Goal: Task Accomplishment & Management: Complete application form

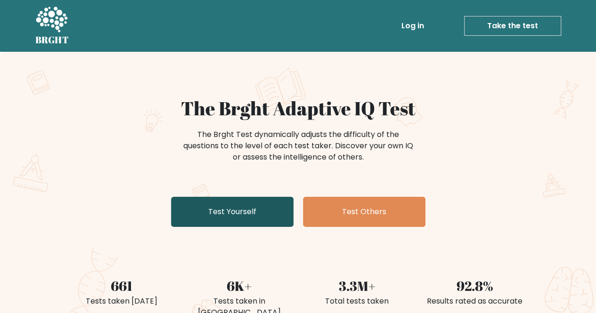
click at [216, 218] on link "Test Yourself" at bounding box center [232, 212] width 123 height 30
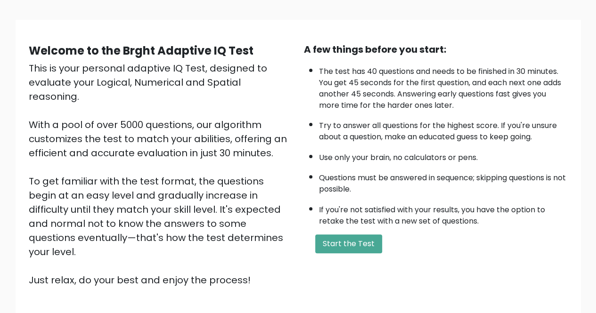
scroll to position [56, 0]
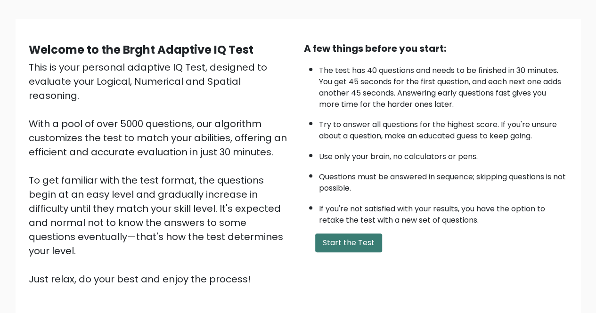
click at [344, 238] on button "Start the Test" at bounding box center [348, 243] width 67 height 19
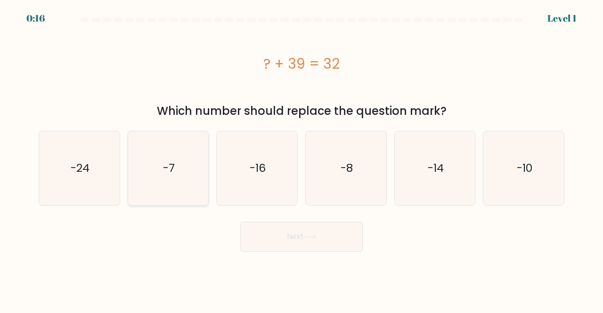
click at [183, 164] on icon "-7" at bounding box center [169, 169] width 74 height 74
click at [302, 159] on input "b. -7" at bounding box center [302, 158] width 0 height 2
radio input "true"
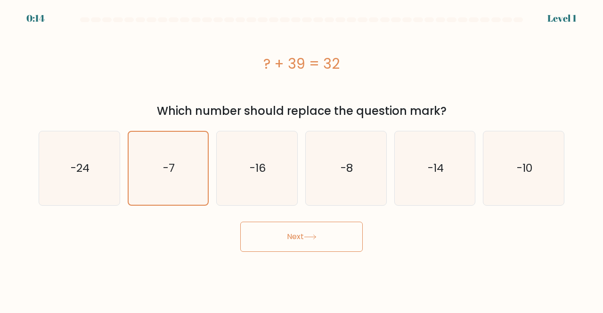
click at [330, 237] on button "Next" at bounding box center [301, 237] width 123 height 30
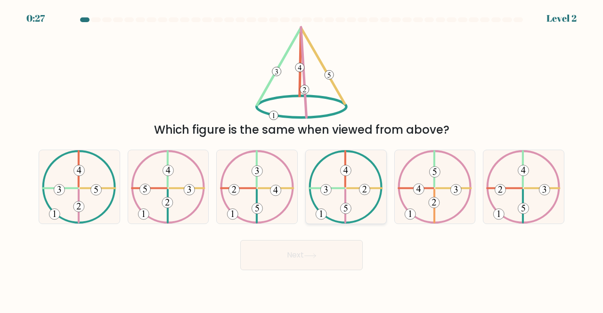
click at [344, 184] on icon at bounding box center [346, 187] width 74 height 74
click at [302, 159] on input "d." at bounding box center [302, 158] width 0 height 2
radio input "true"
click at [328, 251] on button "Next" at bounding box center [301, 255] width 123 height 30
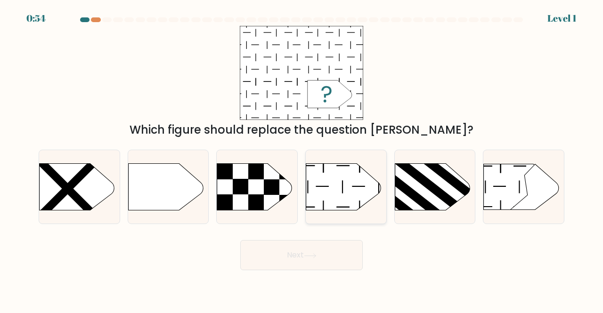
click at [340, 181] on icon at bounding box center [343, 187] width 75 height 47
click at [302, 159] on input "d." at bounding box center [302, 158] width 0 height 2
radio input "true"
click at [332, 258] on button "Next" at bounding box center [301, 255] width 123 height 30
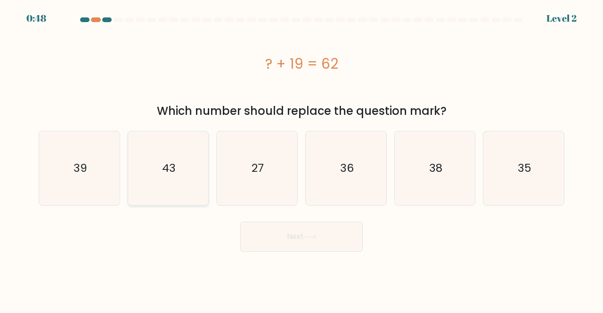
click at [161, 178] on icon "43" at bounding box center [169, 169] width 74 height 74
click at [302, 159] on input "b. 43" at bounding box center [302, 158] width 0 height 2
radio input "true"
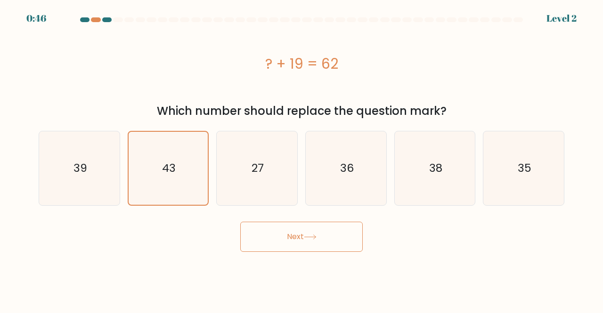
click at [313, 237] on icon at bounding box center [310, 237] width 11 height 4
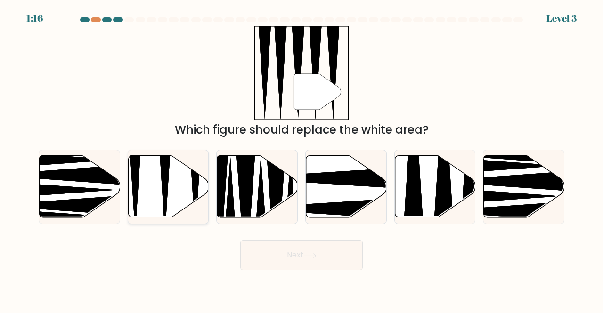
click at [188, 190] on icon at bounding box center [168, 187] width 81 height 62
click at [302, 159] on input "b." at bounding box center [302, 158] width 0 height 2
radio input "true"
click at [325, 246] on button "Next" at bounding box center [301, 255] width 123 height 30
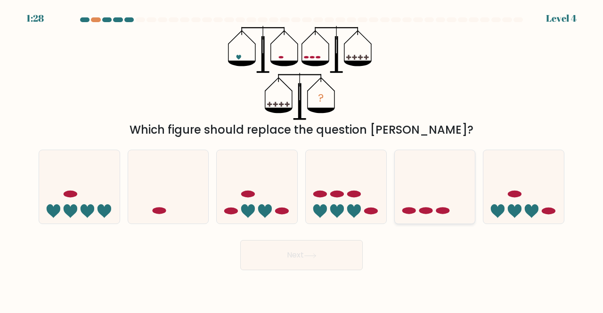
click at [420, 211] on ellipse at bounding box center [426, 211] width 14 height 7
click at [302, 159] on input "e." at bounding box center [302, 158] width 0 height 2
radio input "true"
click at [313, 263] on button "Next" at bounding box center [301, 255] width 123 height 30
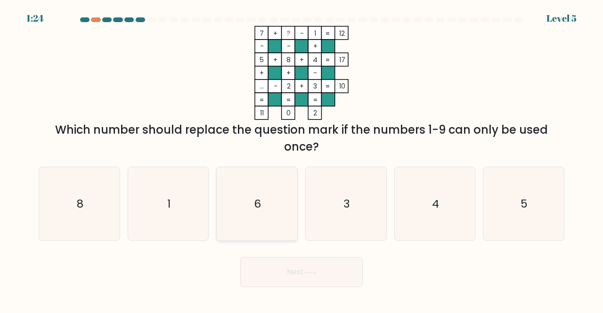
click at [247, 224] on icon "6" at bounding box center [257, 204] width 74 height 74
click at [302, 159] on input "c. 6" at bounding box center [302, 158] width 0 height 2
radio input "true"
click at [299, 268] on button "Next" at bounding box center [301, 272] width 123 height 30
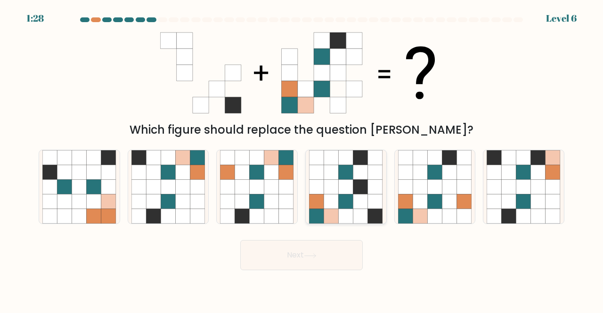
drag, startPoint x: 510, startPoint y: 209, endPoint x: 363, endPoint y: 194, distance: 147.4
click at [363, 194] on div "a. b. c." at bounding box center [302, 183] width 534 height 82
click at [363, 194] on icon at bounding box center [361, 187] width 15 height 15
click at [302, 159] on input "d." at bounding box center [302, 158] width 0 height 2
radio input "true"
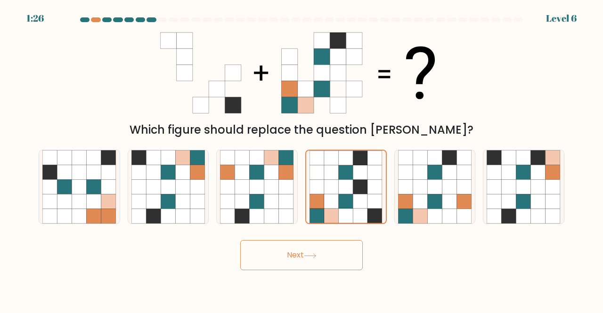
click at [337, 252] on button "Next" at bounding box center [301, 255] width 123 height 30
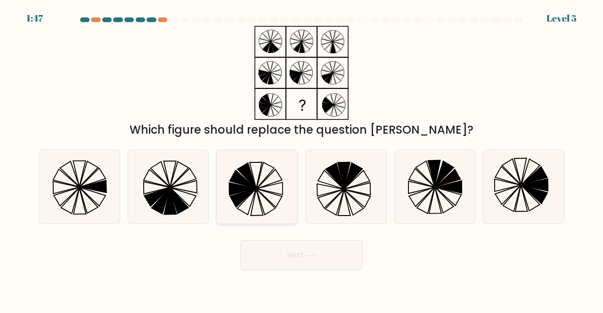
click at [260, 190] on icon at bounding box center [270, 188] width 26 height 12
click at [302, 159] on input "c." at bounding box center [302, 158] width 0 height 2
radio input "true"
click at [286, 249] on button "Next" at bounding box center [301, 255] width 123 height 30
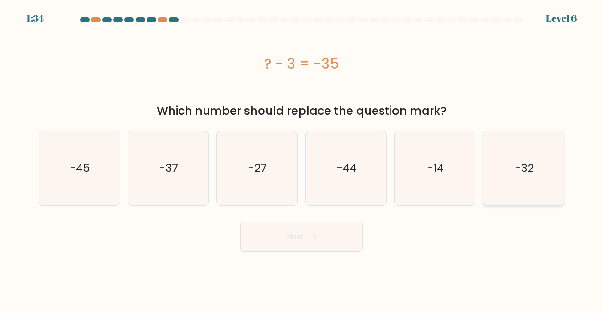
click at [527, 152] on icon "-32" at bounding box center [524, 169] width 74 height 74
click at [302, 157] on input "f. -32" at bounding box center [302, 158] width 0 height 2
radio input "true"
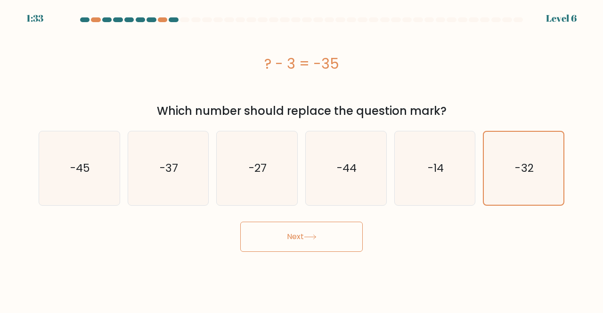
click at [294, 239] on button "Next" at bounding box center [301, 237] width 123 height 30
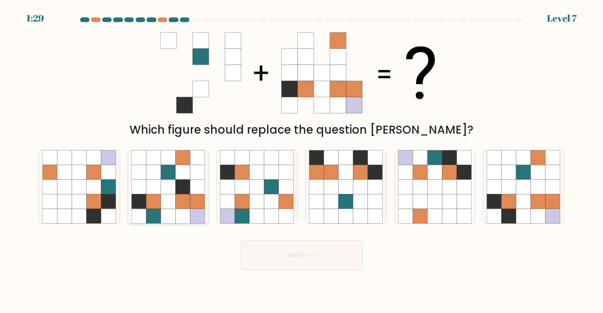
click at [163, 164] on icon at bounding box center [168, 157] width 15 height 15
click at [302, 159] on input "b." at bounding box center [302, 158] width 0 height 2
radio input "true"
click at [170, 173] on icon at bounding box center [168, 172] width 15 height 15
click at [302, 159] on input "b." at bounding box center [302, 158] width 0 height 2
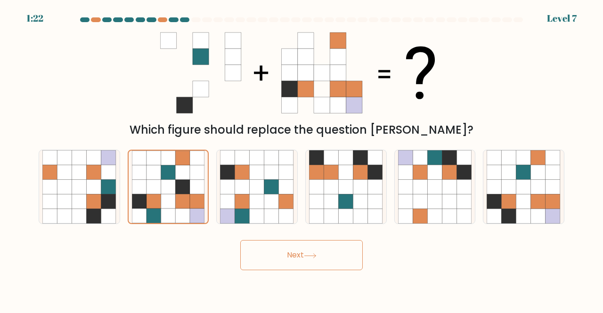
click at [322, 264] on button "Next" at bounding box center [301, 255] width 123 height 30
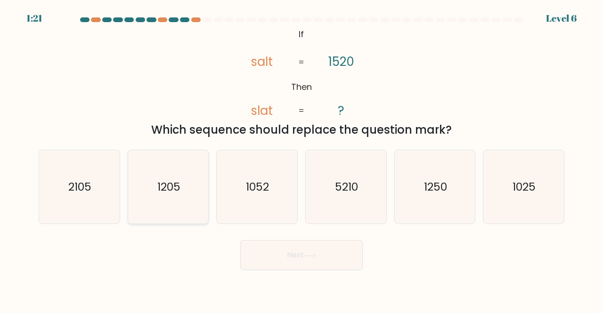
click at [175, 188] on text "1205" at bounding box center [168, 187] width 23 height 16
click at [302, 159] on input "b. 1205" at bounding box center [302, 158] width 0 height 2
radio input "true"
click at [446, 179] on icon "1250" at bounding box center [435, 187] width 74 height 74
click at [302, 159] on input "e. 1250" at bounding box center [302, 158] width 0 height 2
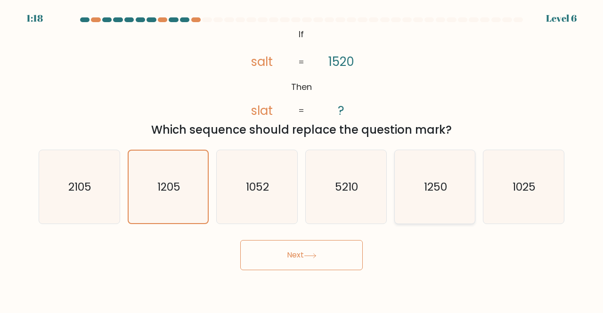
radio input "true"
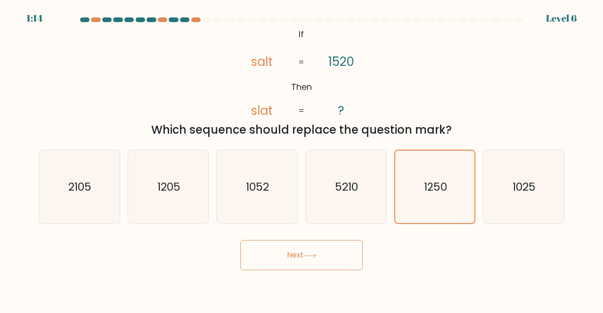
click at [315, 251] on button "Next" at bounding box center [301, 255] width 123 height 30
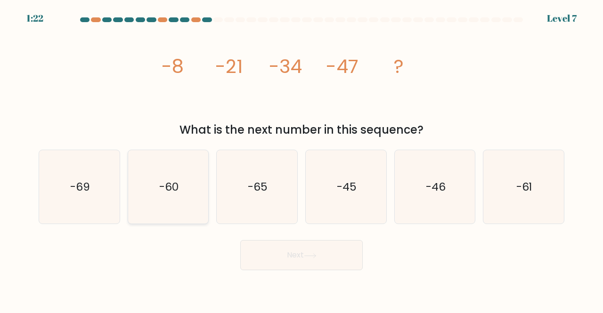
click at [179, 205] on icon "-60" at bounding box center [169, 187] width 74 height 74
click at [302, 159] on input "b. -60" at bounding box center [302, 158] width 0 height 2
radio input "true"
click at [282, 253] on button "Next" at bounding box center [301, 255] width 123 height 30
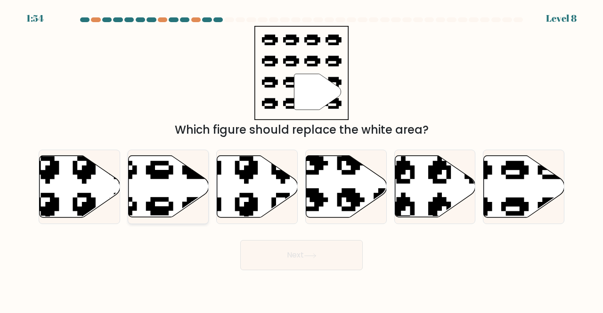
click at [157, 187] on icon at bounding box center [168, 187] width 81 height 62
click at [302, 159] on input "b." at bounding box center [302, 158] width 0 height 2
radio input "true"
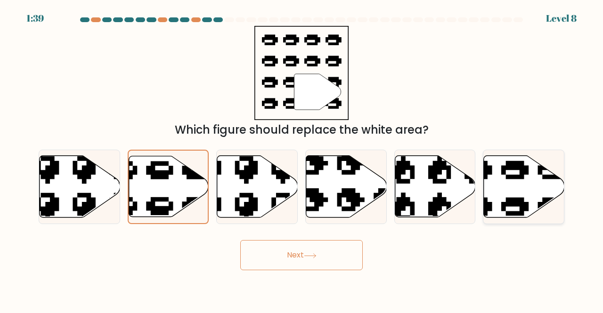
click at [514, 181] on icon at bounding box center [524, 187] width 81 height 62
click at [302, 159] on input "f." at bounding box center [302, 158] width 0 height 2
radio input "true"
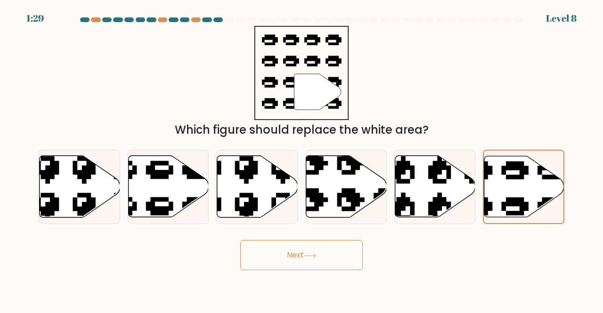
click at [283, 266] on button "Next" at bounding box center [301, 255] width 123 height 30
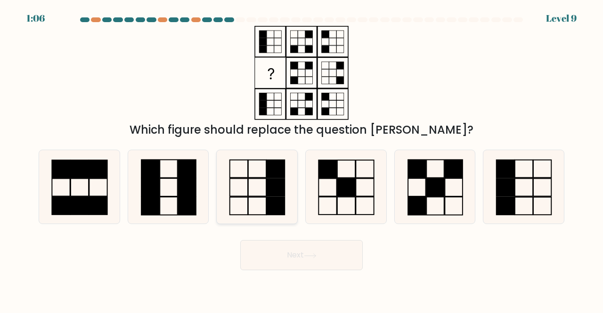
click at [259, 195] on icon at bounding box center [257, 187] width 74 height 74
click at [302, 159] on input "c." at bounding box center [302, 158] width 0 height 2
radio input "true"
click at [309, 254] on icon at bounding box center [310, 256] width 13 height 5
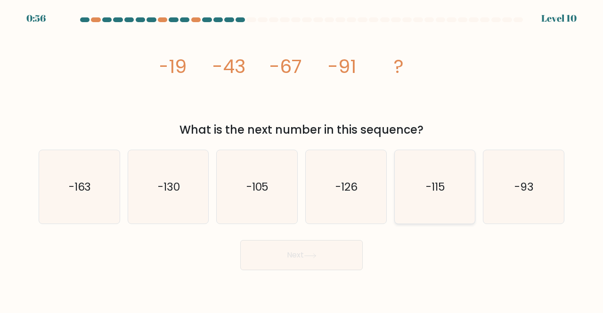
click at [406, 190] on icon "-115" at bounding box center [435, 187] width 74 height 74
click at [302, 159] on input "e. -115" at bounding box center [302, 158] width 0 height 2
radio input "true"
click at [288, 256] on button "Next" at bounding box center [301, 255] width 123 height 30
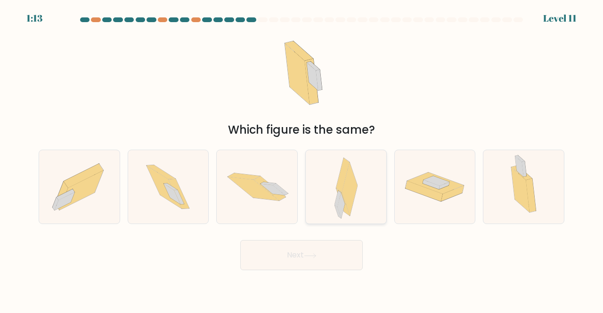
click at [344, 181] on icon at bounding box center [342, 175] width 13 height 34
click at [302, 159] on input "d." at bounding box center [302, 158] width 0 height 2
radio input "true"
click at [325, 259] on button "Next" at bounding box center [301, 255] width 123 height 30
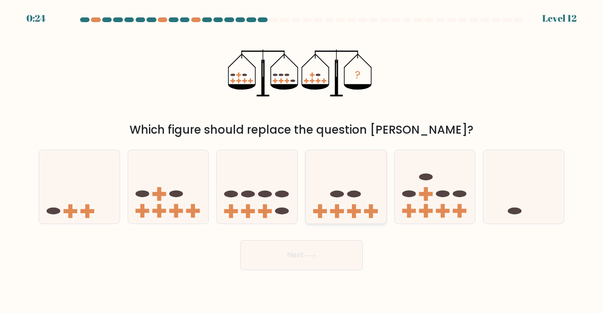
click at [347, 201] on icon at bounding box center [346, 187] width 81 height 66
click at [302, 159] on input "d." at bounding box center [302, 158] width 0 height 2
radio input "true"
click at [272, 200] on icon at bounding box center [257, 187] width 81 height 66
click at [302, 159] on input "c." at bounding box center [302, 158] width 0 height 2
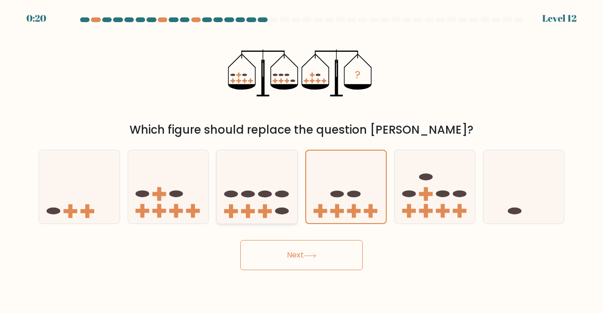
radio input "true"
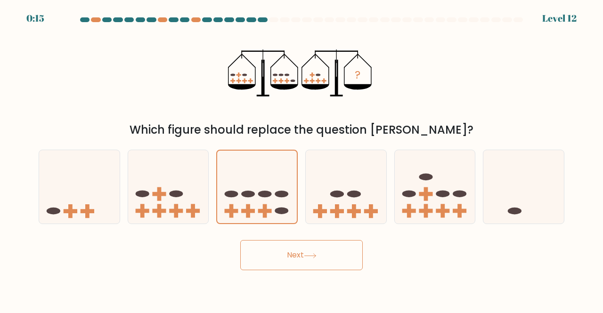
click at [312, 264] on button "Next" at bounding box center [301, 255] width 123 height 30
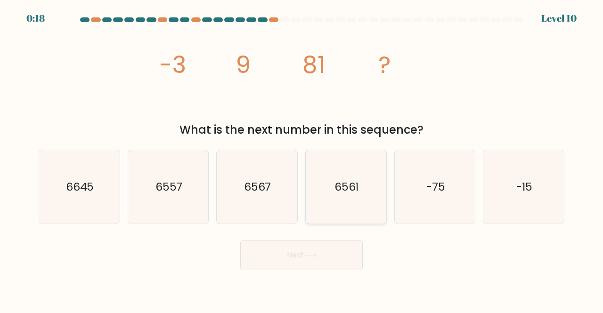
click at [345, 184] on text "6561" at bounding box center [347, 187] width 25 height 16
click at [302, 159] on input "d. 6561" at bounding box center [302, 158] width 0 height 2
radio input "true"
click at [344, 240] on div "Next" at bounding box center [301, 253] width 537 height 35
click at [354, 267] on button "Next" at bounding box center [301, 255] width 123 height 30
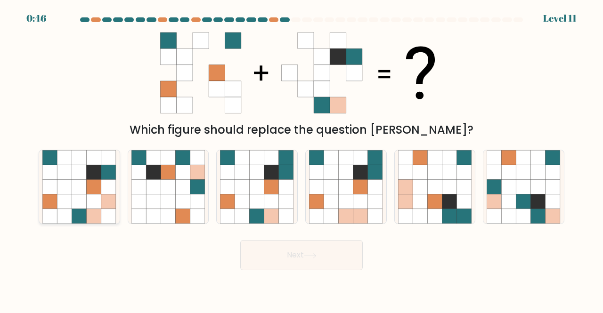
click at [114, 179] on icon at bounding box center [108, 172] width 15 height 15
click at [302, 159] on input "a." at bounding box center [302, 158] width 0 height 2
radio input "true"
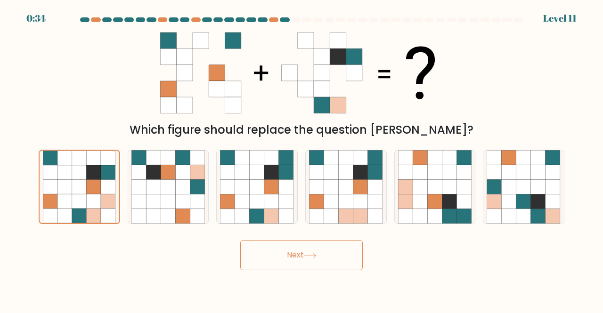
click at [175, 80] on icon at bounding box center [168, 73] width 16 height 16
click at [100, 177] on icon at bounding box center [94, 172] width 15 height 15
click at [302, 159] on input "a." at bounding box center [302, 158] width 0 height 2
click at [240, 183] on icon at bounding box center [242, 187] width 15 height 15
click at [302, 159] on input "c." at bounding box center [302, 158] width 0 height 2
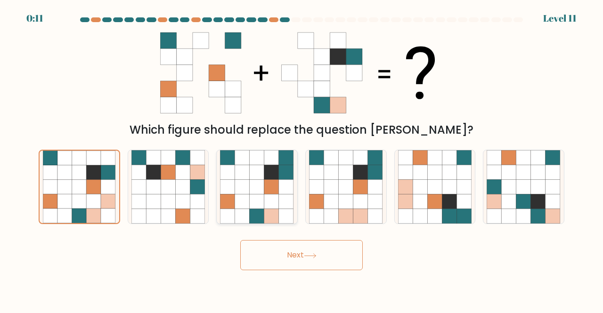
radio input "true"
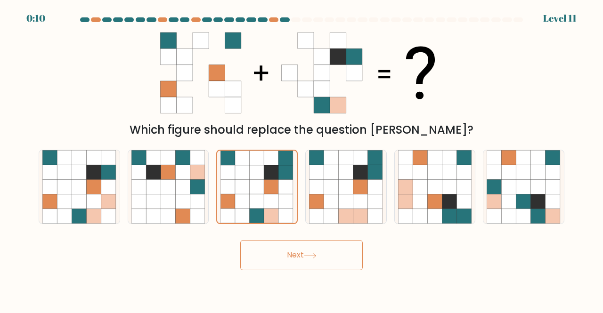
click at [293, 262] on button "Next" at bounding box center [301, 255] width 123 height 30
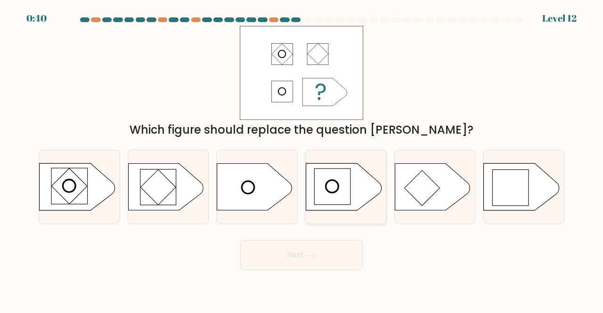
click at [344, 205] on rect at bounding box center [332, 187] width 36 height 36
click at [302, 159] on input "d." at bounding box center [302, 158] width 0 height 2
radio input "true"
click at [83, 177] on rect at bounding box center [69, 186] width 36 height 36
click at [302, 159] on input "a." at bounding box center [302, 158] width 0 height 2
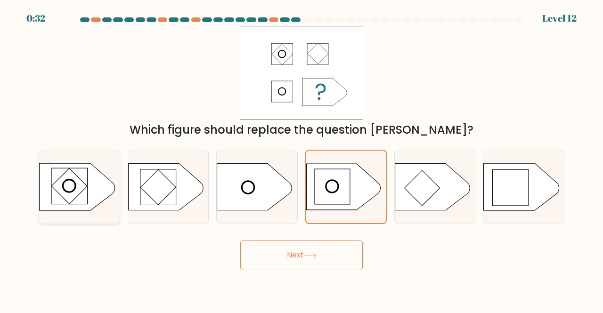
radio input "true"
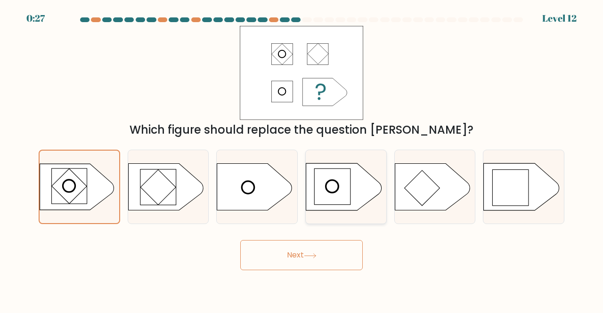
click at [316, 194] on rect at bounding box center [332, 187] width 36 height 36
click at [302, 159] on input "d." at bounding box center [302, 158] width 0 height 2
radio input "true"
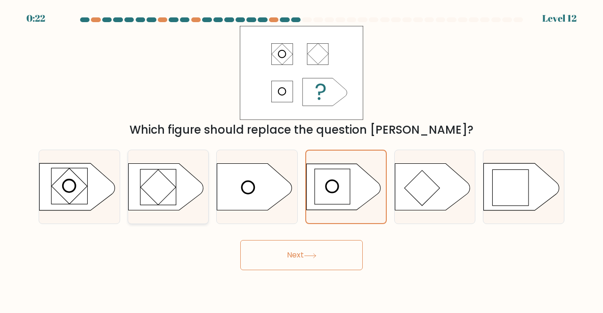
drag, startPoint x: 124, startPoint y: 193, endPoint x: 140, endPoint y: 193, distance: 15.1
click at [125, 193] on div "b." at bounding box center [168, 187] width 89 height 75
click at [147, 190] on rect at bounding box center [157, 187] width 35 height 35
click at [302, 159] on input "b." at bounding box center [302, 158] width 0 height 2
radio input "true"
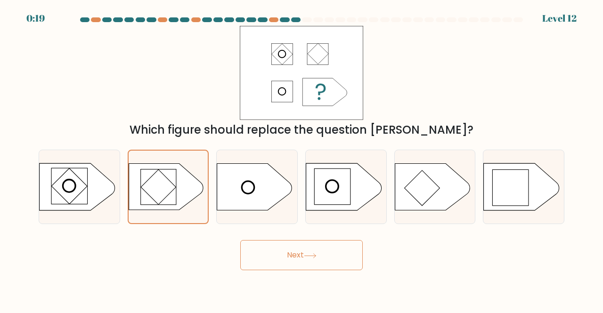
click at [317, 258] on icon at bounding box center [310, 256] width 13 height 5
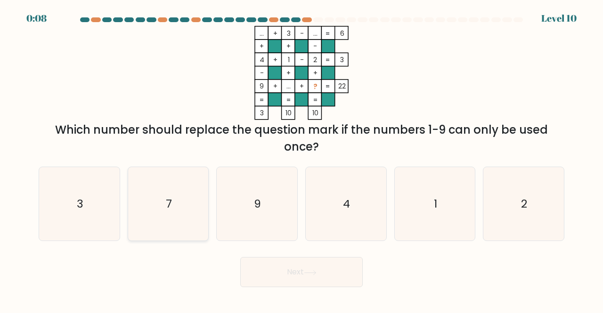
click at [175, 183] on icon "7" at bounding box center [169, 204] width 74 height 74
click at [302, 159] on input "b. 7" at bounding box center [302, 158] width 0 height 2
radio input "true"
click at [337, 280] on button "Next" at bounding box center [301, 272] width 123 height 30
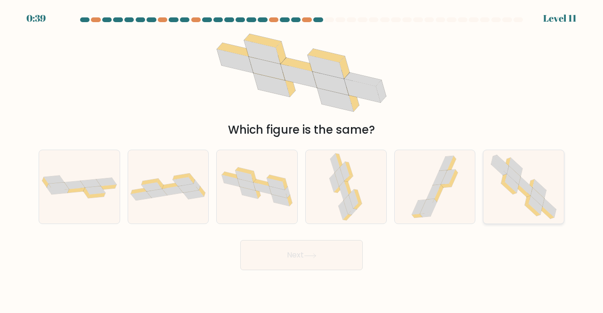
click at [532, 180] on icon at bounding box center [523, 187] width 75 height 74
click at [302, 159] on input "f." at bounding box center [302, 158] width 0 height 2
radio input "true"
click at [339, 244] on button "Next" at bounding box center [301, 255] width 123 height 30
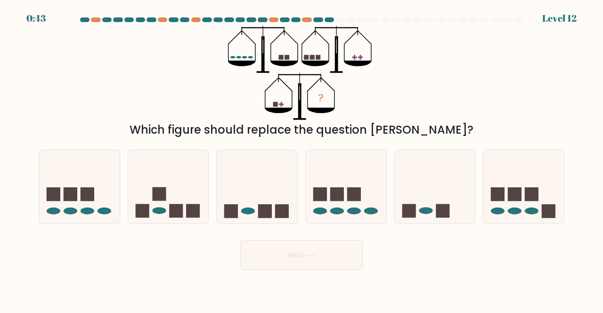
click at [272, 104] on icon "?" at bounding box center [301, 73] width 147 height 94
click at [414, 198] on icon at bounding box center [435, 187] width 81 height 66
click at [302, 159] on input "e." at bounding box center [302, 158] width 0 height 2
radio input "true"
click at [293, 261] on button "Next" at bounding box center [301, 255] width 123 height 30
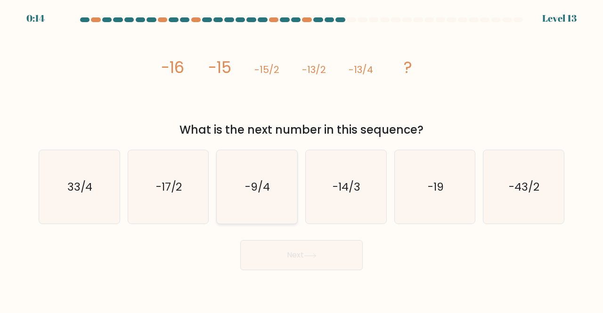
click at [258, 196] on icon "-9/4" at bounding box center [257, 187] width 74 height 74
click at [302, 159] on input "c. -9/4" at bounding box center [302, 158] width 0 height 2
radio input "true"
click at [327, 253] on button "Next" at bounding box center [301, 255] width 123 height 30
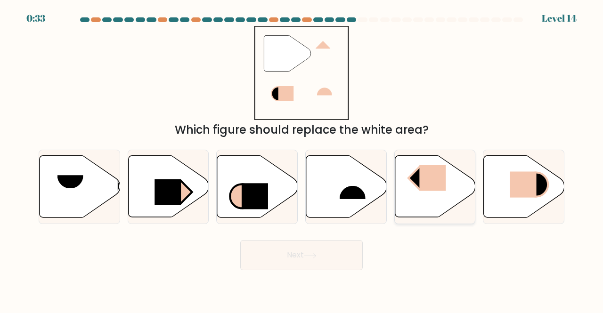
click at [422, 182] on rect at bounding box center [433, 178] width 26 height 26
click at [302, 159] on input "e." at bounding box center [302, 158] width 0 height 2
radio input "true"
click at [294, 259] on button "Next" at bounding box center [301, 255] width 123 height 30
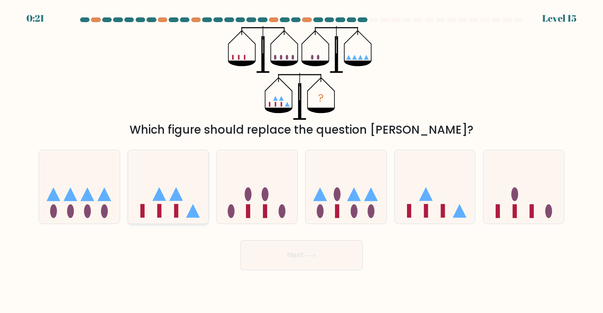
click at [180, 196] on icon at bounding box center [176, 195] width 14 height 14
click at [302, 159] on input "b." at bounding box center [302, 158] width 0 height 2
radio input "true"
click at [296, 260] on button "Next" at bounding box center [301, 255] width 123 height 30
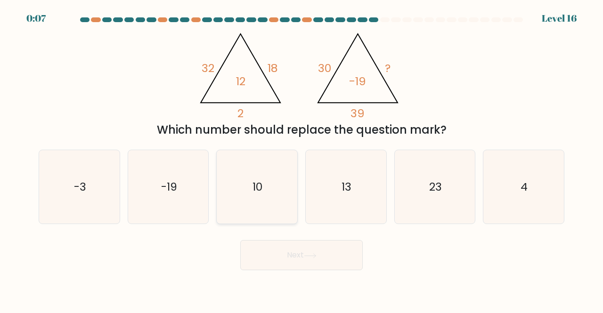
click at [275, 199] on icon "10" at bounding box center [257, 187] width 74 height 74
click at [302, 159] on input "c. 10" at bounding box center [302, 158] width 0 height 2
radio input "true"
click at [306, 254] on icon at bounding box center [310, 256] width 13 height 5
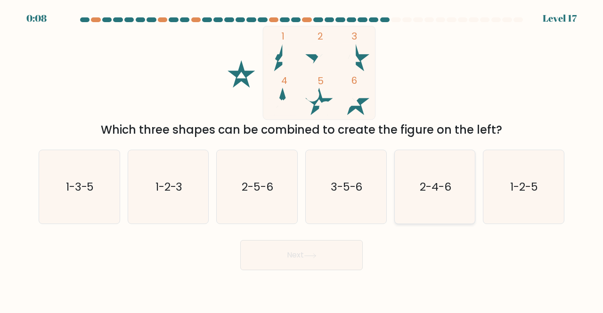
click at [440, 194] on text "2-4-6" at bounding box center [436, 187] width 32 height 16
click at [302, 159] on input "e. 2-4-6" at bounding box center [302, 158] width 0 height 2
radio input "true"
click at [303, 257] on button "Next" at bounding box center [301, 255] width 123 height 30
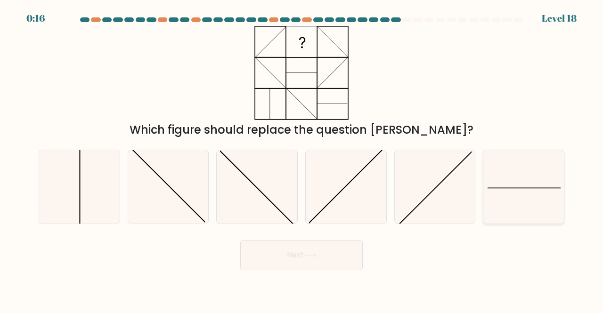
click at [523, 196] on icon at bounding box center [524, 187] width 74 height 74
click at [302, 159] on input "f." at bounding box center [302, 158] width 0 height 2
radio input "true"
click at [336, 255] on button "Next" at bounding box center [301, 255] width 123 height 30
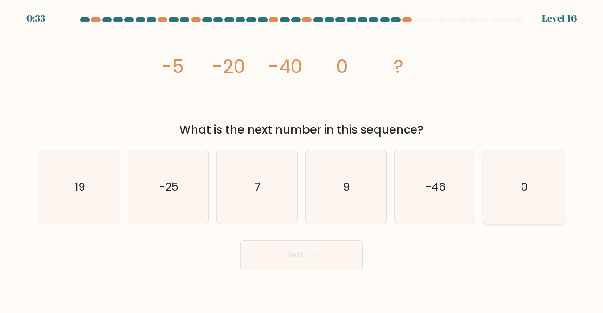
click at [505, 195] on icon "0" at bounding box center [524, 187] width 74 height 74
click at [302, 159] on input "f. 0" at bounding box center [302, 158] width 0 height 2
radio input "true"
click at [331, 251] on button "Next" at bounding box center [301, 255] width 123 height 30
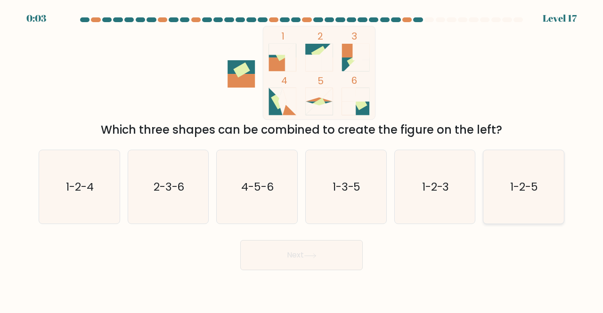
click at [511, 186] on text "1-2-5" at bounding box center [525, 187] width 28 height 16
click at [302, 159] on input "f. 1-2-5" at bounding box center [302, 158] width 0 height 2
radio input "true"
click at [306, 256] on icon at bounding box center [310, 256] width 13 height 5
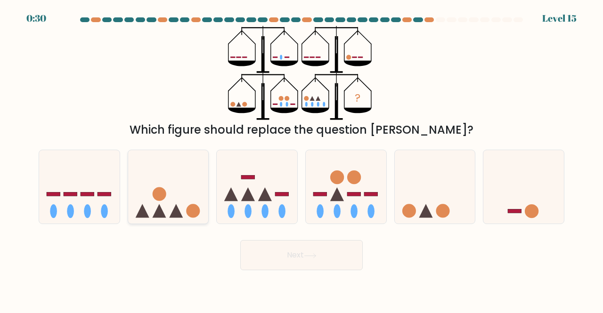
click at [187, 202] on icon at bounding box center [168, 187] width 81 height 66
click at [302, 159] on input "b." at bounding box center [302, 158] width 0 height 2
radio input "true"
click at [288, 250] on button "Next" at bounding box center [301, 255] width 123 height 30
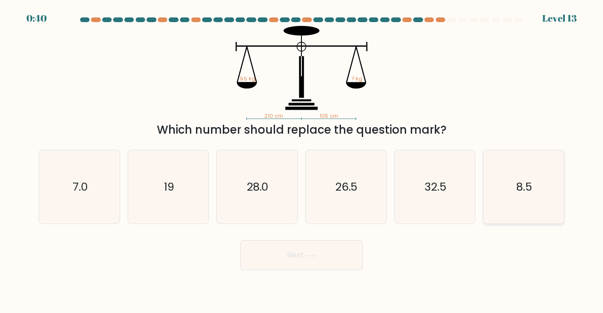
click at [497, 182] on icon "8.5" at bounding box center [524, 187] width 74 height 74
click at [302, 159] on input "f. 8.5" at bounding box center [302, 158] width 0 height 2
radio input "true"
click at [280, 248] on button "Next" at bounding box center [301, 255] width 123 height 30
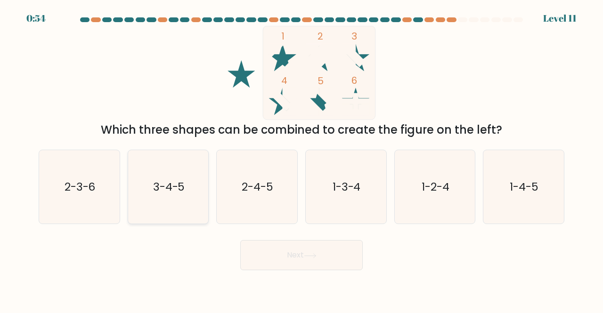
click at [167, 198] on icon "3-4-5" at bounding box center [169, 187] width 74 height 74
click at [302, 159] on input "b. 3-4-5" at bounding box center [302, 158] width 0 height 2
radio input "true"
click at [315, 254] on icon at bounding box center [310, 256] width 13 height 5
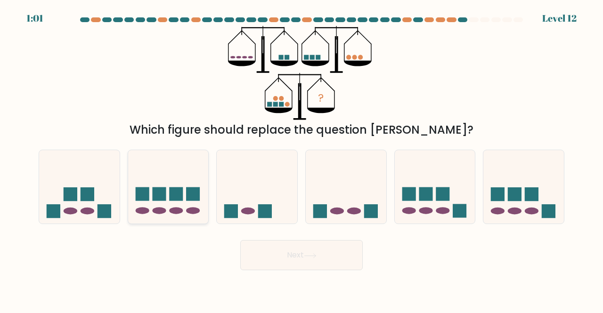
click at [200, 208] on icon at bounding box center [168, 187] width 81 height 66
click at [302, 159] on input "b." at bounding box center [302, 158] width 0 height 2
radio input "true"
click at [327, 257] on button "Next" at bounding box center [301, 255] width 123 height 30
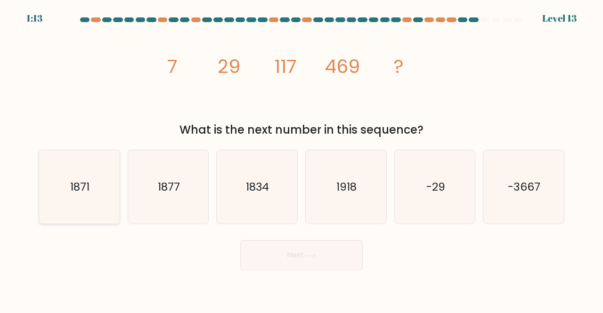
click at [104, 180] on icon "1871" at bounding box center [79, 187] width 74 height 74
click at [302, 159] on input "a. 1871" at bounding box center [302, 158] width 0 height 2
radio input "true"
click at [303, 263] on button "Next" at bounding box center [301, 255] width 123 height 30
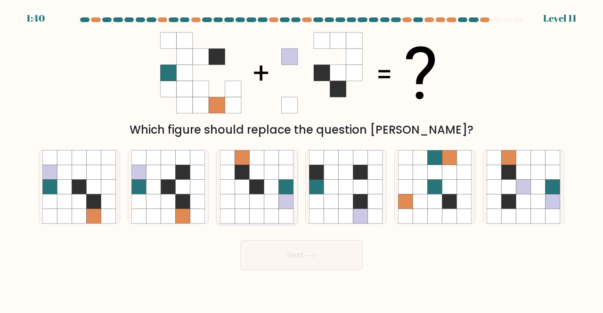
click at [267, 189] on icon at bounding box center [271, 187] width 15 height 15
click at [302, 159] on input "c." at bounding box center [302, 158] width 0 height 2
radio input "true"
click at [291, 259] on button "Next" at bounding box center [301, 255] width 123 height 30
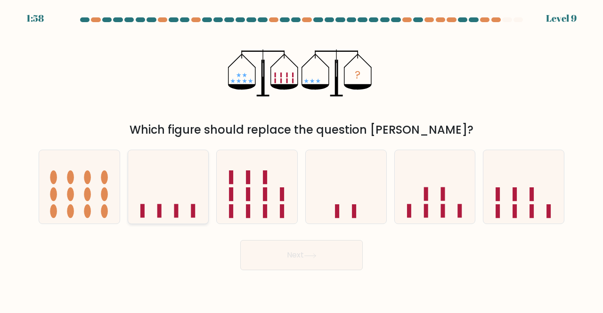
click at [176, 205] on icon at bounding box center [168, 187] width 81 height 66
click at [302, 159] on input "b." at bounding box center [302, 158] width 0 height 2
radio input "true"
click at [304, 256] on button "Next" at bounding box center [301, 255] width 123 height 30
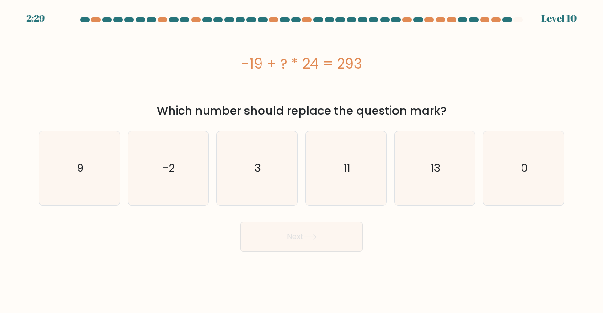
click at [294, 61] on div "-19 + ? * 24 = 293" at bounding box center [302, 63] width 526 height 21
click at [306, 104] on div "Which number should replace the question mark?" at bounding box center [301, 111] width 515 height 17
click at [441, 170] on icon "13" at bounding box center [435, 169] width 74 height 74
click at [302, 159] on input "e. 13" at bounding box center [302, 158] width 0 height 2
radio input "true"
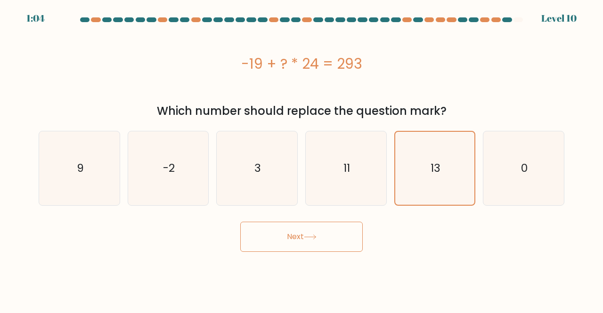
click at [309, 235] on icon at bounding box center [310, 237] width 13 height 5
click at [307, 228] on button "Next" at bounding box center [301, 237] width 123 height 30
drag, startPoint x: 316, startPoint y: 242, endPoint x: 314, endPoint y: 237, distance: 5.1
click at [314, 237] on button "Next" at bounding box center [301, 237] width 123 height 30
click at [314, 237] on icon at bounding box center [310, 237] width 11 height 4
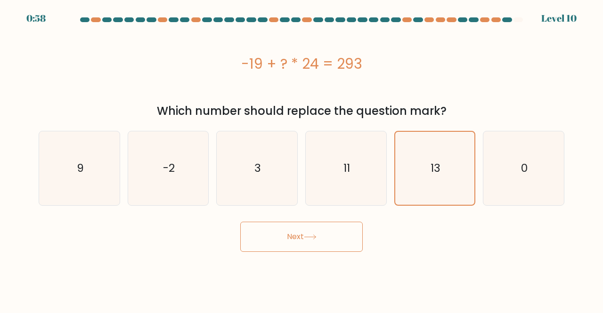
click at [314, 237] on icon at bounding box center [310, 237] width 11 height 4
click at [435, 168] on text "13" at bounding box center [436, 169] width 10 height 16
click at [302, 159] on input "e. 13" at bounding box center [302, 158] width 0 height 2
radio input "true"
click at [320, 242] on button "Next" at bounding box center [301, 237] width 123 height 30
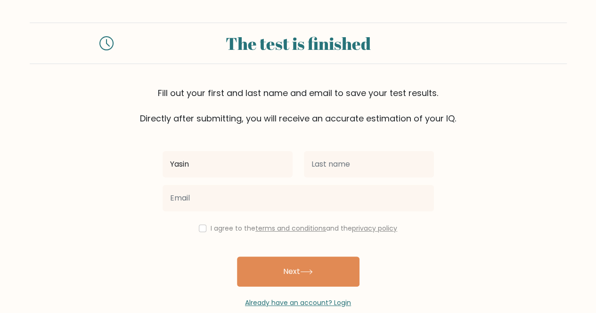
type input "Yasin"
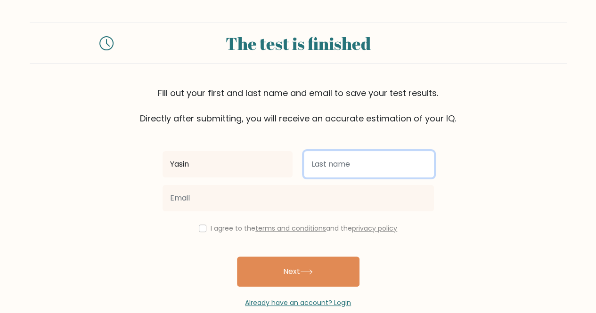
click at [354, 151] on input "text" at bounding box center [369, 164] width 130 height 26
type input "[PERSON_NAME]"
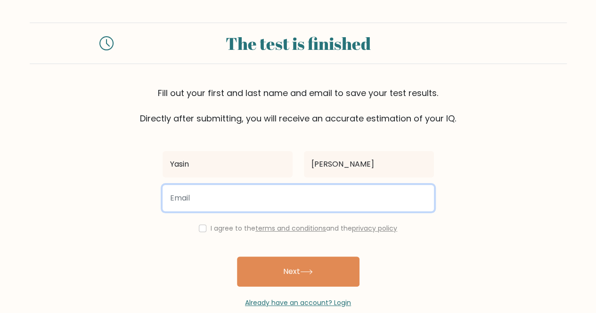
click at [312, 202] on input "email" at bounding box center [299, 198] width 272 height 26
drag, startPoint x: 312, startPoint y: 202, endPoint x: 239, endPoint y: 225, distance: 77.1
click at [239, 225] on div "Yasin Ahmed I agree to the terms and conditions and the privacy policy Next Alr…" at bounding box center [298, 216] width 283 height 183
type input "yasinah810@gmail.com"
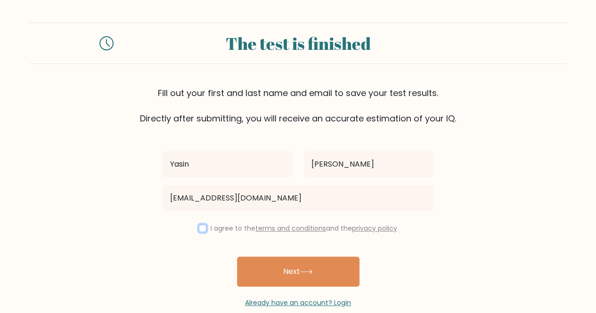
click at [199, 227] on input "checkbox" at bounding box center [203, 229] width 8 height 8
checkbox input "true"
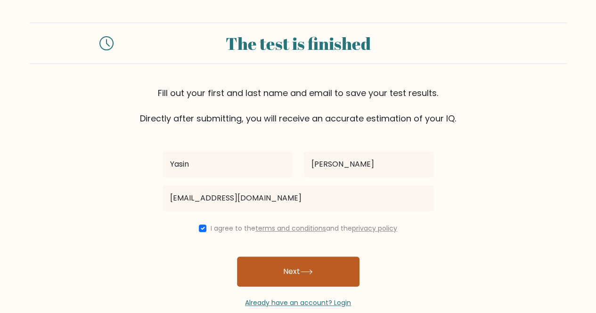
click at [272, 270] on button "Next" at bounding box center [298, 272] width 123 height 30
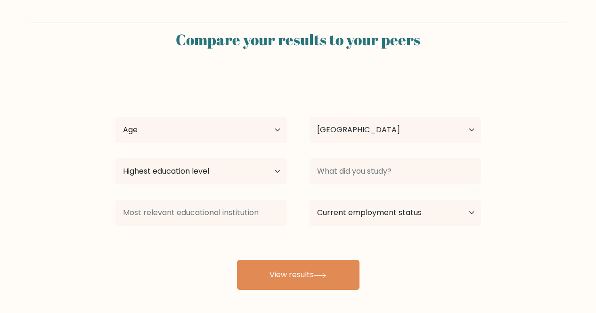
select select "SE"
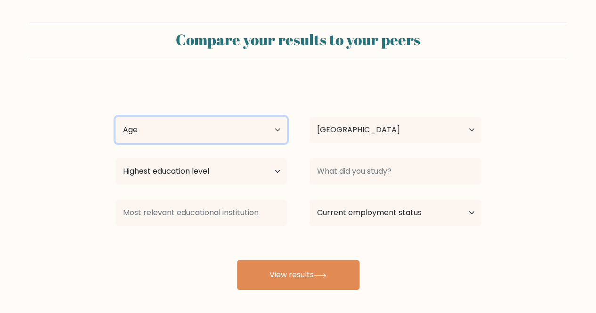
click at [200, 132] on select "Age Under [DEMOGRAPHIC_DATA] [DEMOGRAPHIC_DATA] [DEMOGRAPHIC_DATA] [DEMOGRAPHIC…" at bounding box center [201, 130] width 172 height 26
select select "18_24"
click at [115, 117] on select "Age Under [DEMOGRAPHIC_DATA] [DEMOGRAPHIC_DATA] [DEMOGRAPHIC_DATA] [DEMOGRAPHIC…" at bounding box center [201, 130] width 172 height 26
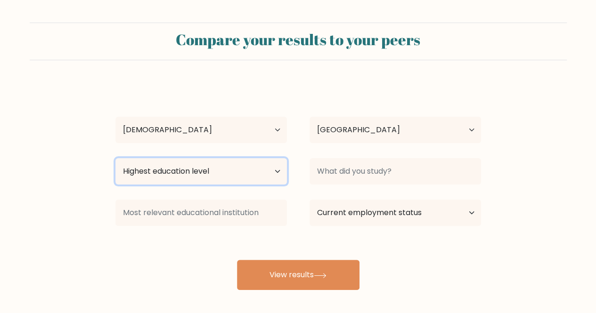
click at [256, 172] on select "Highest education level No schooling Primary Lower Secondary Upper Secondary Oc…" at bounding box center [201, 171] width 172 height 26
select select "upper_secondary"
click at [115, 158] on select "Highest education level No schooling Primary Lower Secondary Upper Secondary Oc…" at bounding box center [201, 171] width 172 height 26
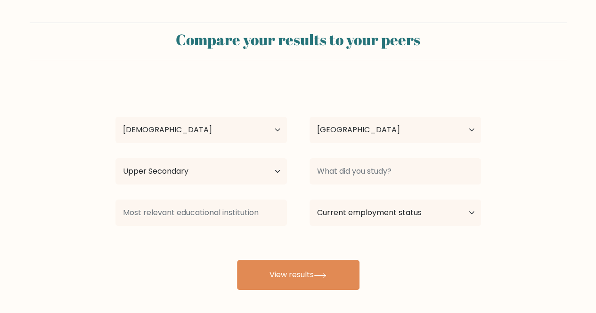
click at [289, 297] on div "Compare your results to your peers [PERSON_NAME] Age Under [DEMOGRAPHIC_DATA] […" at bounding box center [298, 178] width 596 height 357
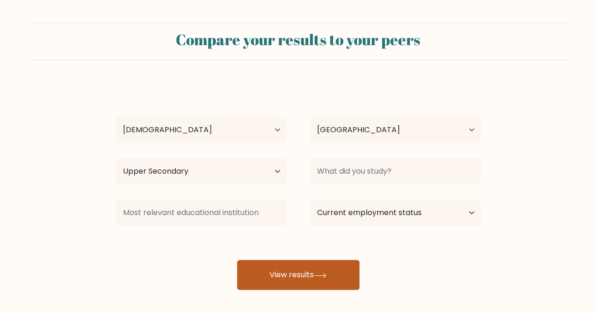
click at [281, 273] on button "View results" at bounding box center [298, 275] width 123 height 30
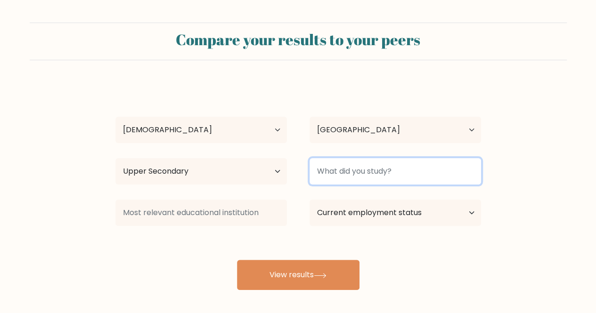
click at [337, 165] on input at bounding box center [396, 171] width 172 height 26
type input "T"
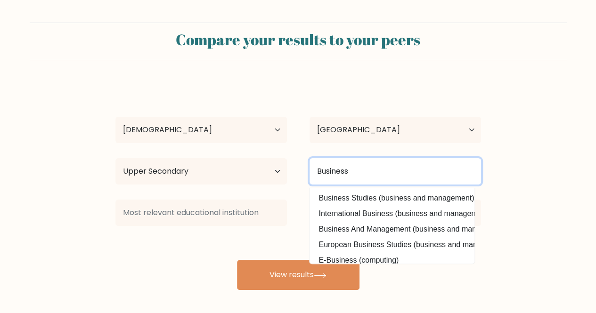
type input "Business"
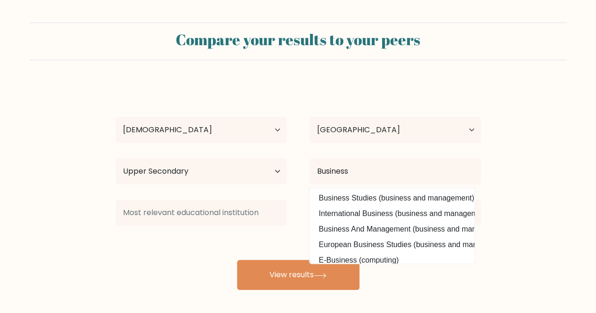
click at [92, 278] on form "Compare your results to your peers Yasin Ahmed Age Under 18 years old 18-24 yea…" at bounding box center [298, 157] width 596 height 268
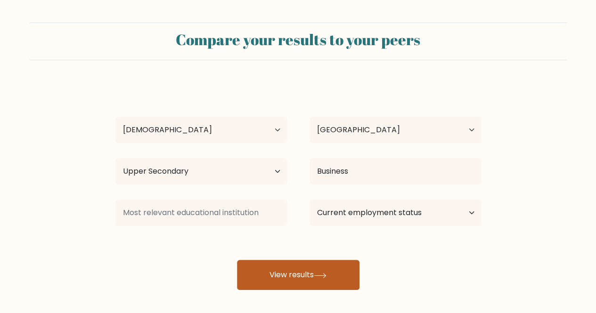
click at [320, 266] on button "View results" at bounding box center [298, 275] width 123 height 30
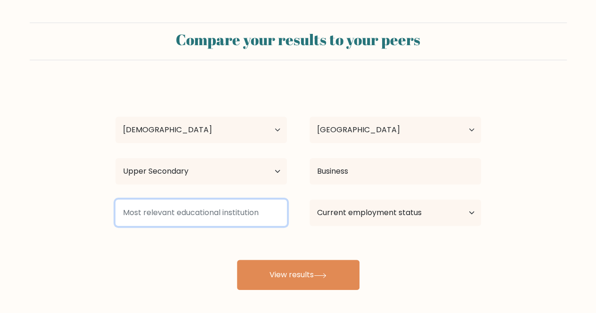
click at [157, 215] on input at bounding box center [201, 213] width 172 height 26
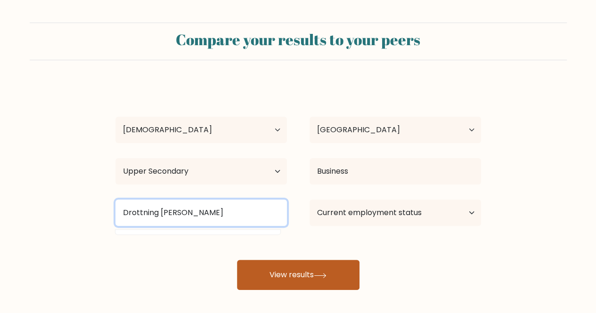
type input "Drottning Blanka"
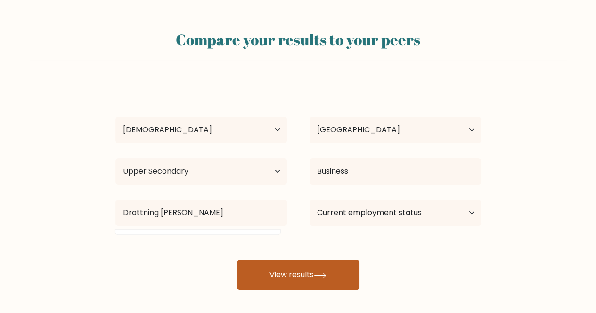
click at [256, 274] on button "View results" at bounding box center [298, 275] width 123 height 30
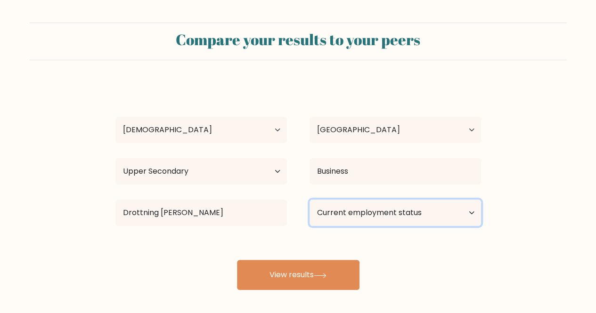
click at [328, 216] on select "Current employment status Employed Student Retired Other / prefer not to answer" at bounding box center [396, 213] width 172 height 26
click at [310, 200] on select "Current employment status Employed Student Retired Other / prefer not to answer" at bounding box center [396, 213] width 172 height 26
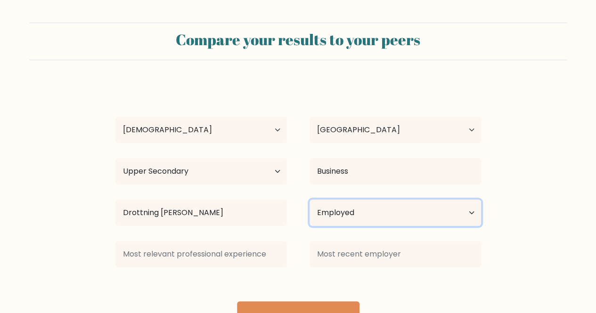
click at [395, 200] on select "Current employment status Employed Student Retired Other / prefer not to answer" at bounding box center [396, 213] width 172 height 26
select select "student"
click at [310, 200] on select "Current employment status Employed Student Retired Other / prefer not to answer" at bounding box center [396, 213] width 172 height 26
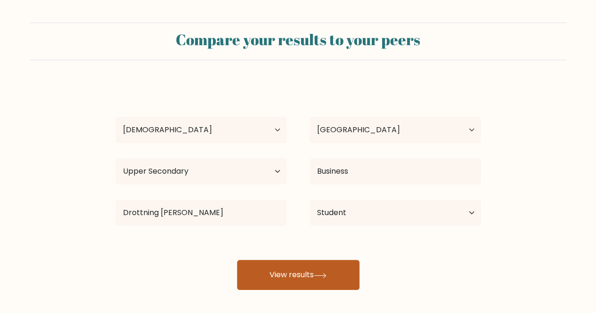
click at [299, 269] on button "View results" at bounding box center [298, 275] width 123 height 30
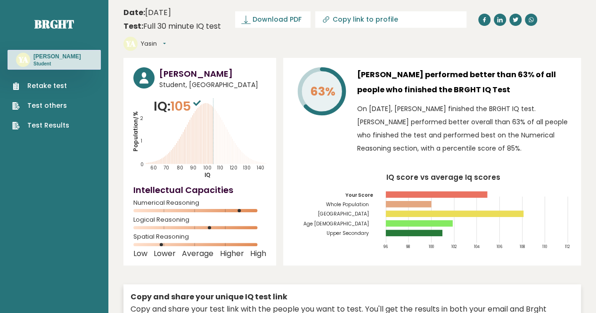
click at [179, 98] on span "105" at bounding box center [187, 106] width 33 height 17
click at [475, 211] on rect at bounding box center [455, 214] width 138 height 7
